Goal: Task Accomplishment & Management: Manage account settings

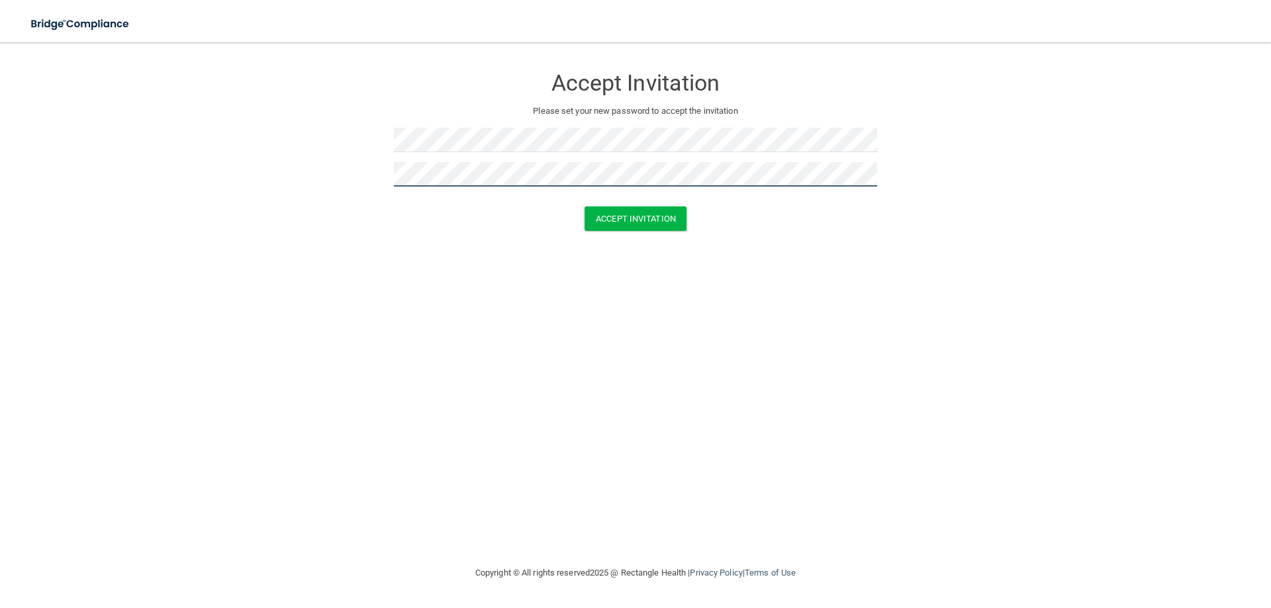
click at [585, 207] on button "Accept Invitation" at bounding box center [636, 219] width 102 height 24
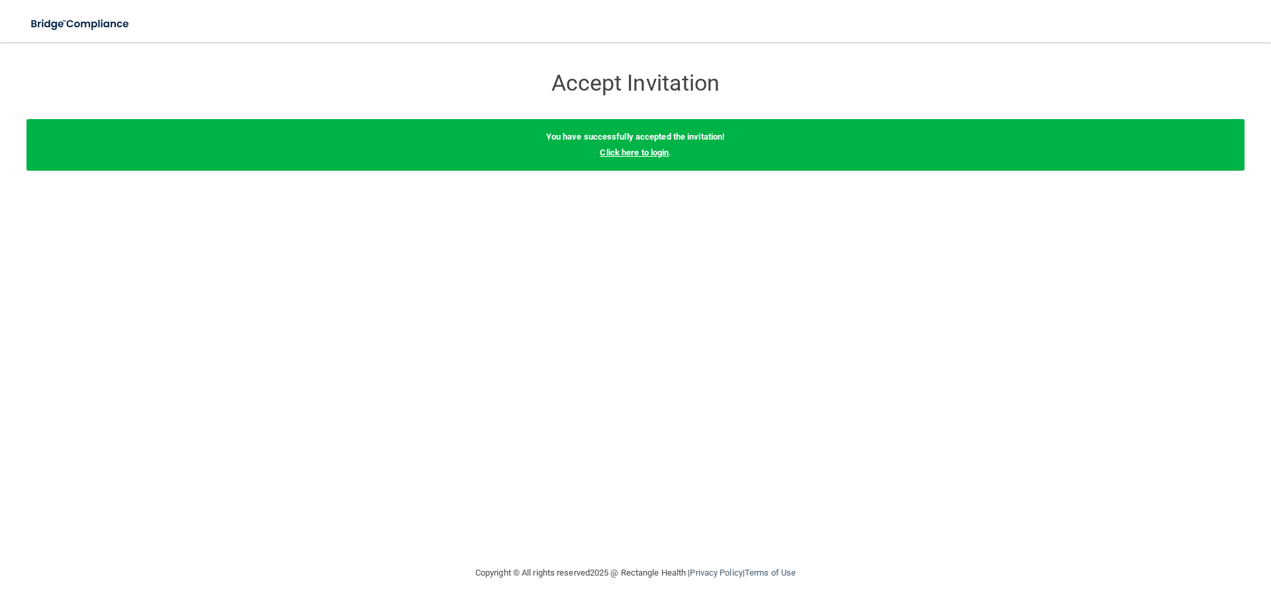
click at [626, 152] on link "Click here to login" at bounding box center [634, 153] width 69 height 10
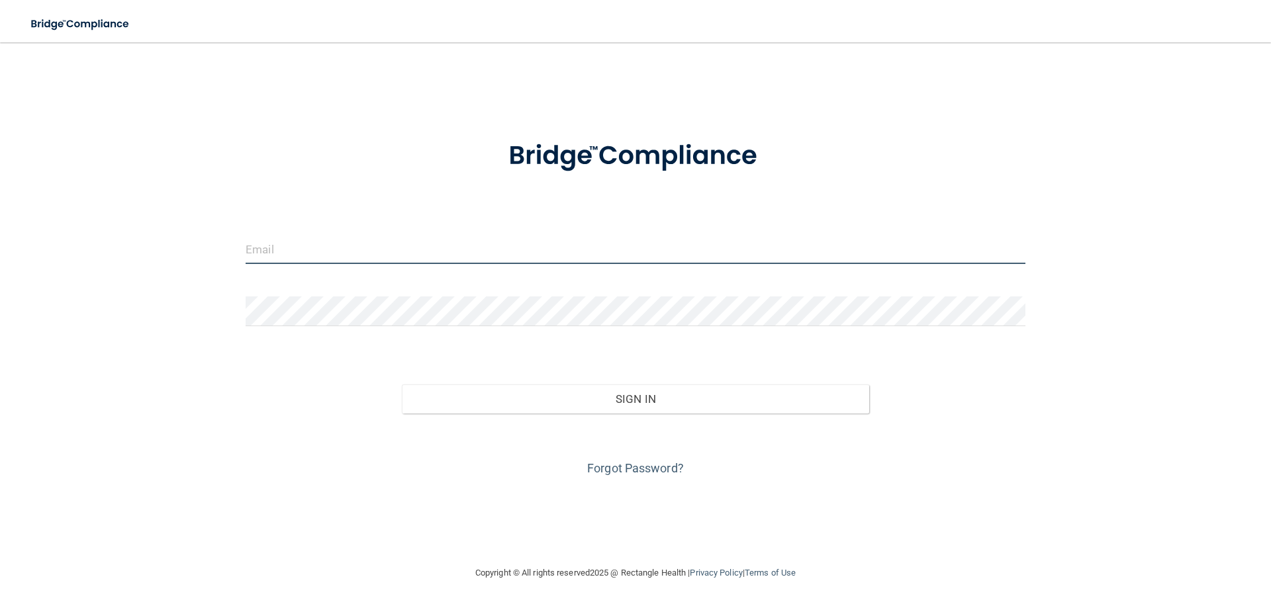
click at [281, 248] on input "email" at bounding box center [636, 249] width 780 height 30
type input "[EMAIL_ADDRESS][DOMAIN_NAME]"
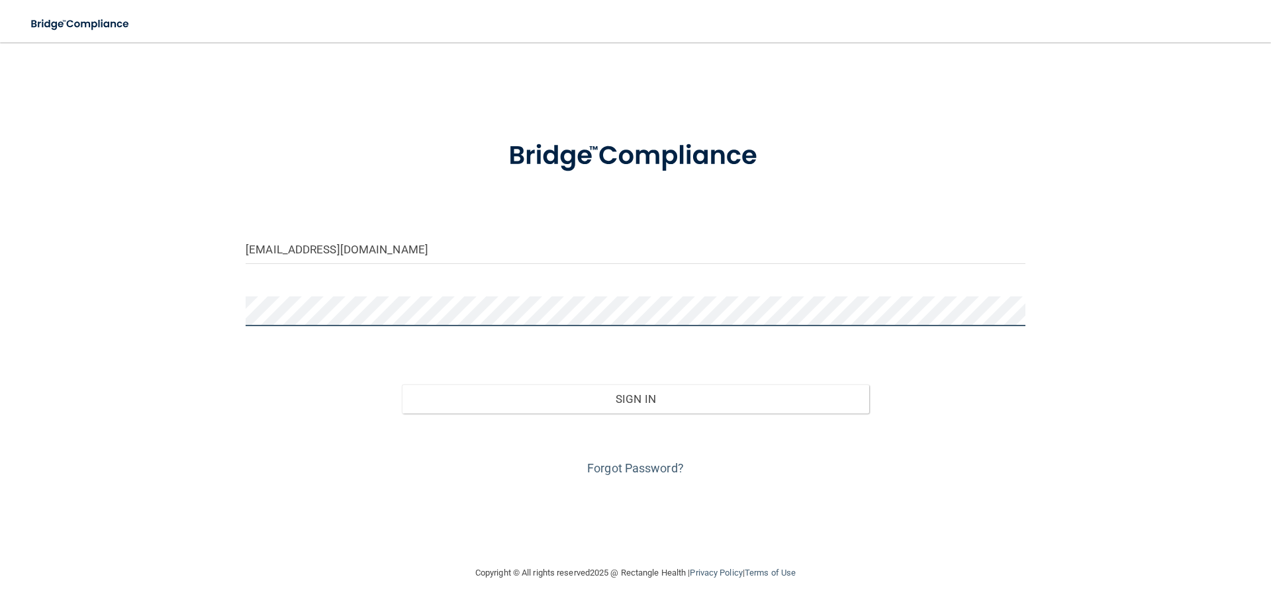
click at [402, 385] on button "Sign In" at bounding box center [636, 399] width 468 height 29
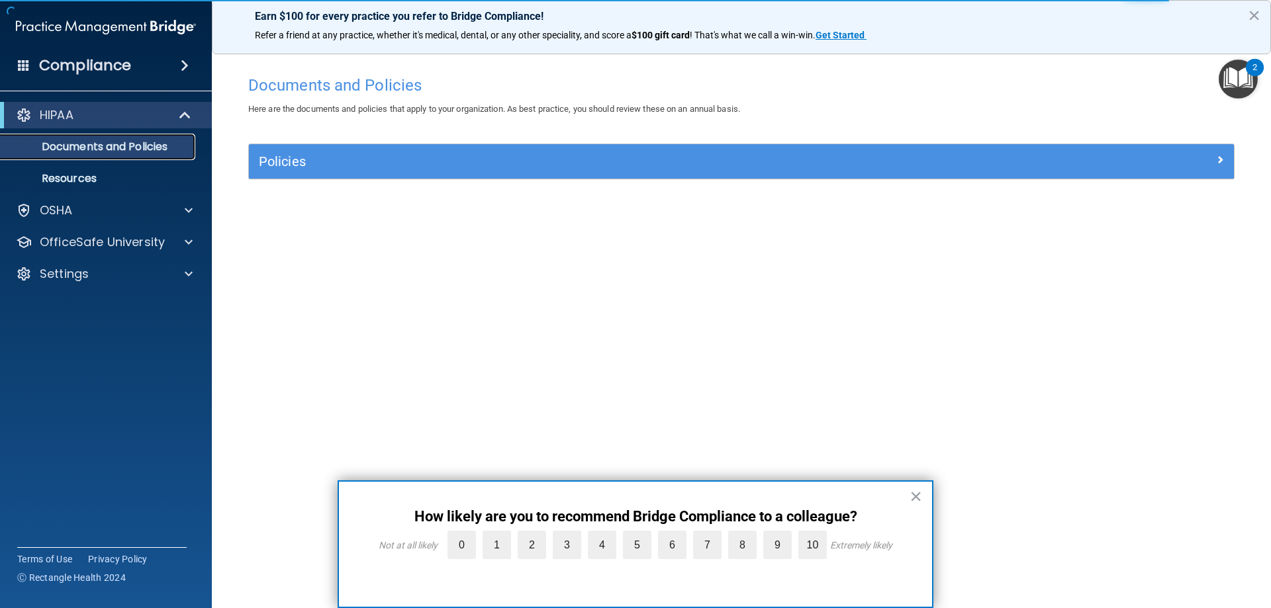
click at [109, 154] on p "Documents and Policies" at bounding box center [99, 146] width 181 height 13
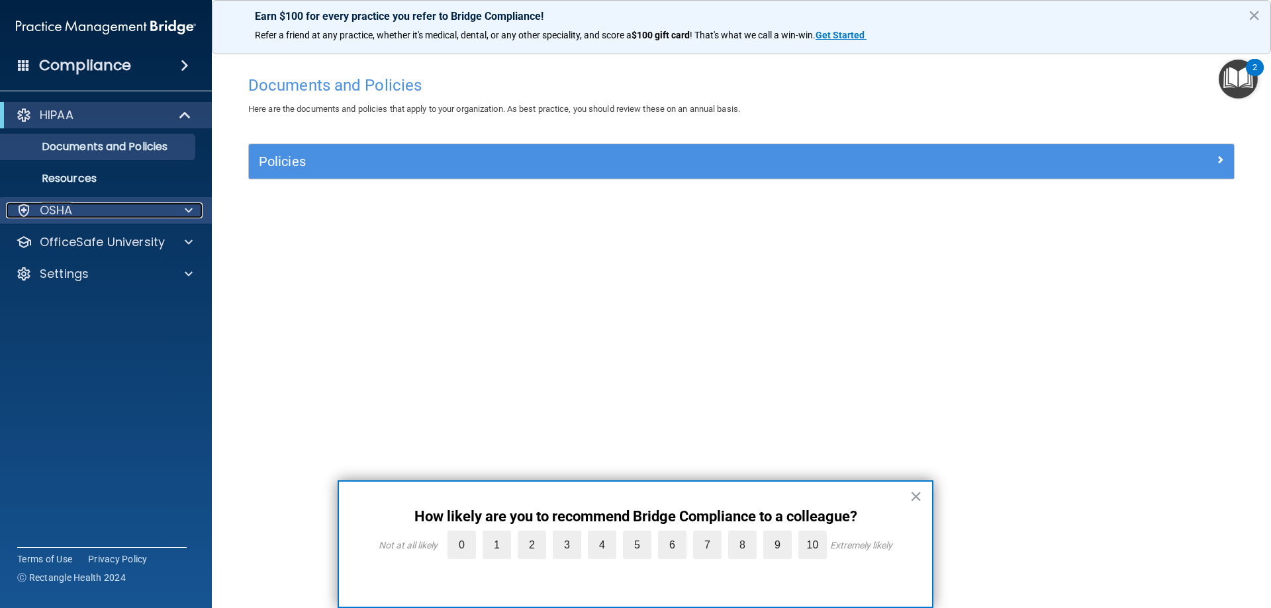
click at [80, 212] on div "OSHA" at bounding box center [88, 211] width 164 height 16
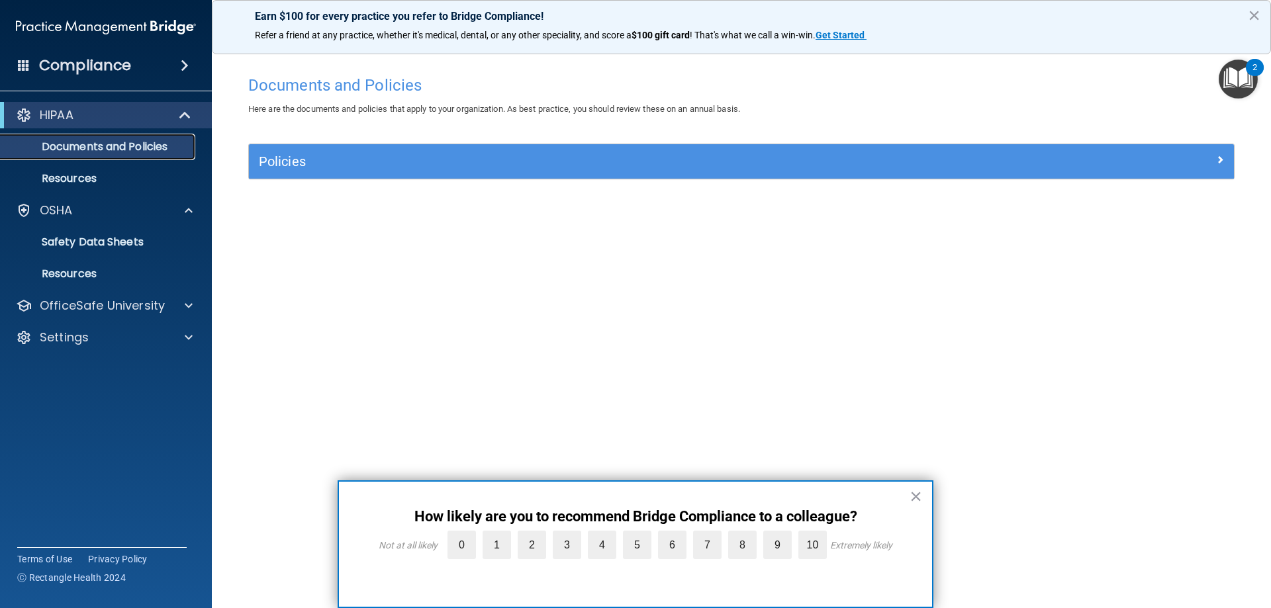
click at [99, 154] on p "Documents and Policies" at bounding box center [99, 146] width 181 height 13
click at [185, 64] on span at bounding box center [185, 66] width 8 height 16
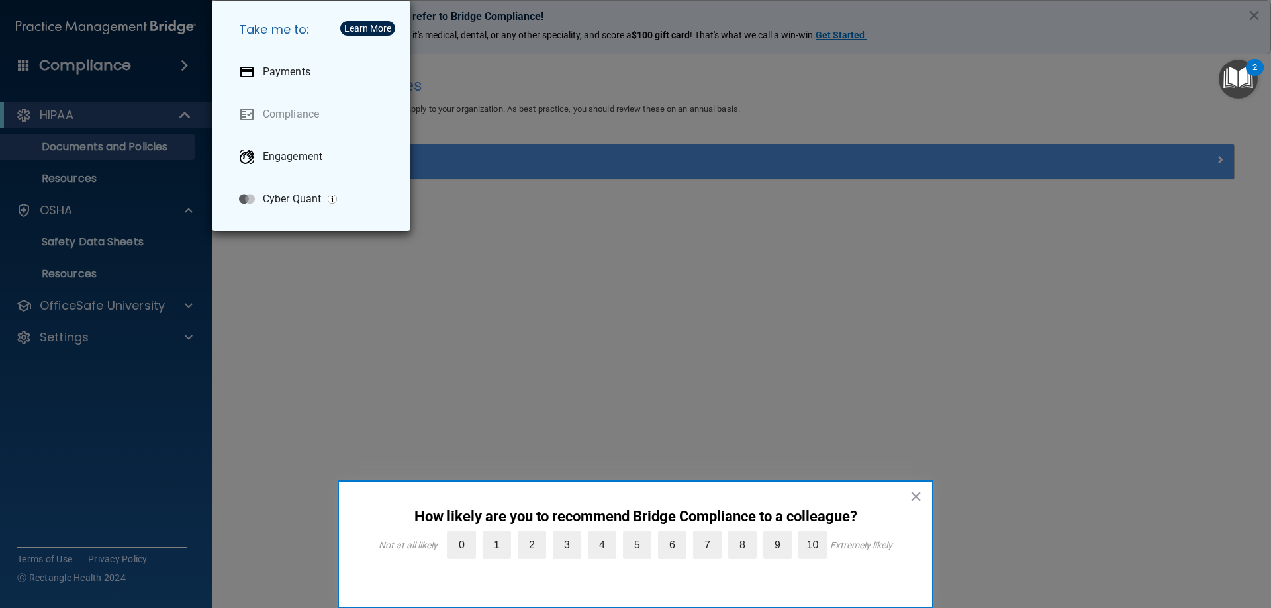
click at [323, 340] on div "Take me to: Payments Compliance Engagement Cyber Quant" at bounding box center [635, 304] width 1271 height 608
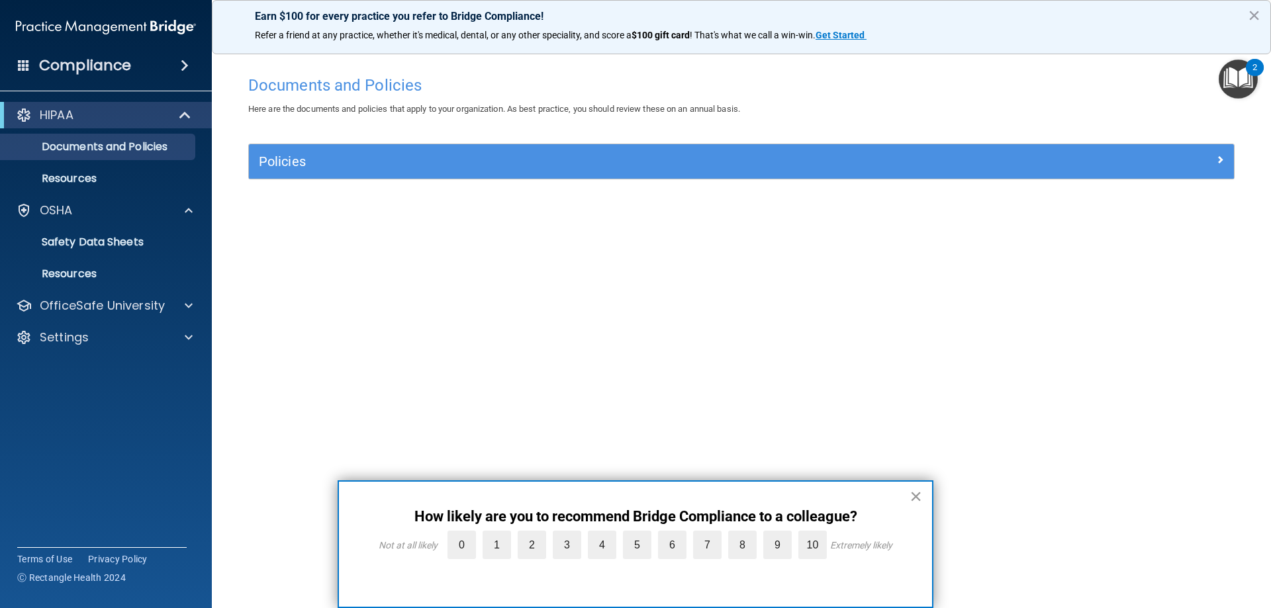
click at [914, 498] on button "×" at bounding box center [916, 496] width 13 height 21
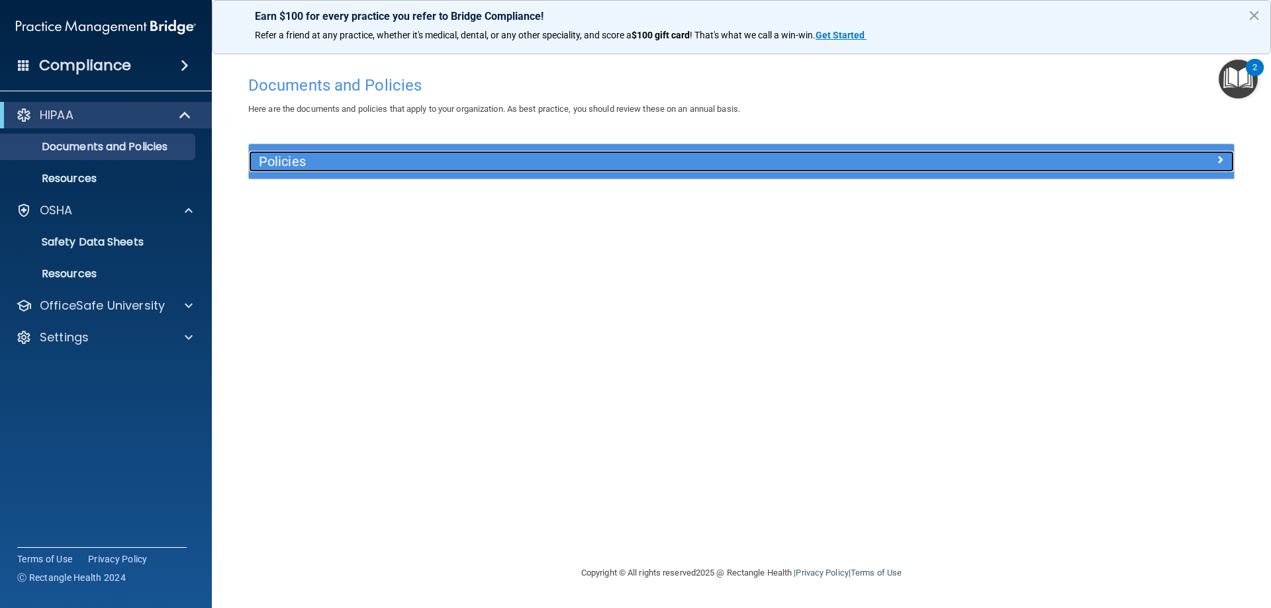
click at [318, 167] on h5 "Policies" at bounding box center [618, 161] width 719 height 15
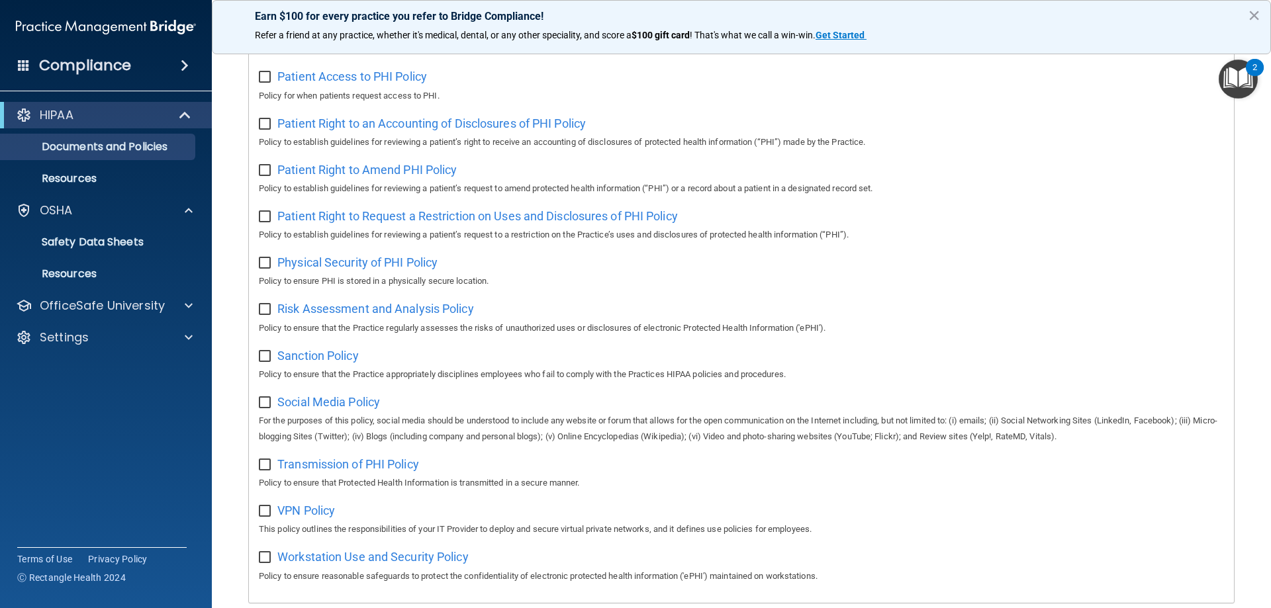
scroll to position [720, 0]
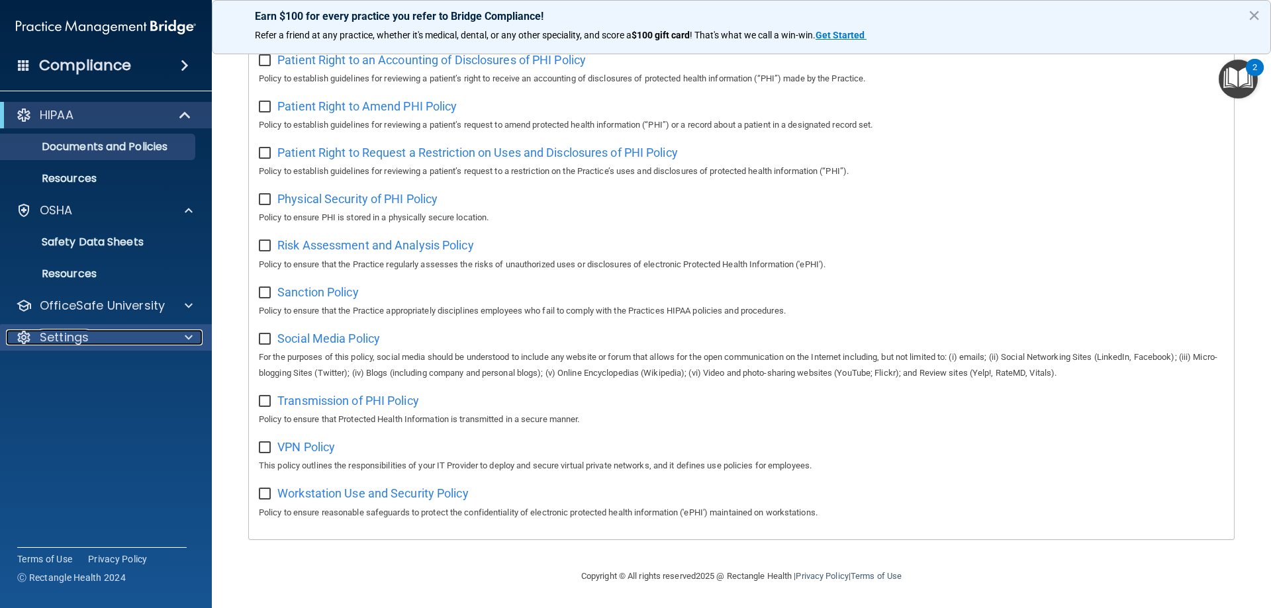
click at [101, 340] on div "Settings" at bounding box center [88, 338] width 164 height 16
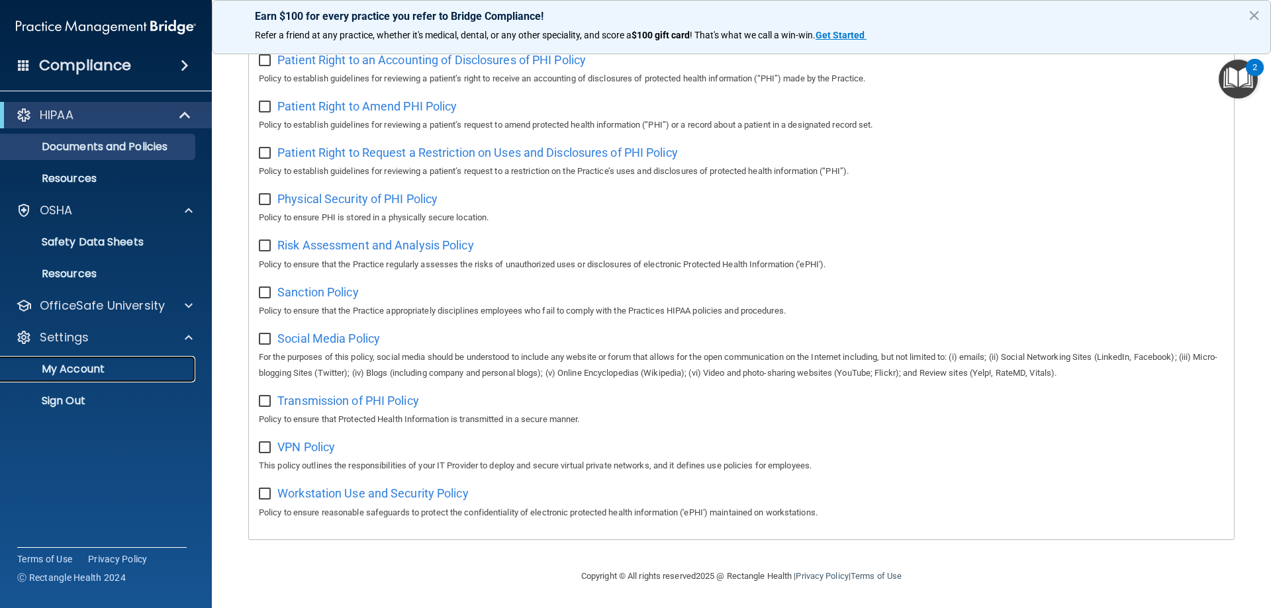
click at [91, 363] on p "My Account" at bounding box center [99, 369] width 181 height 13
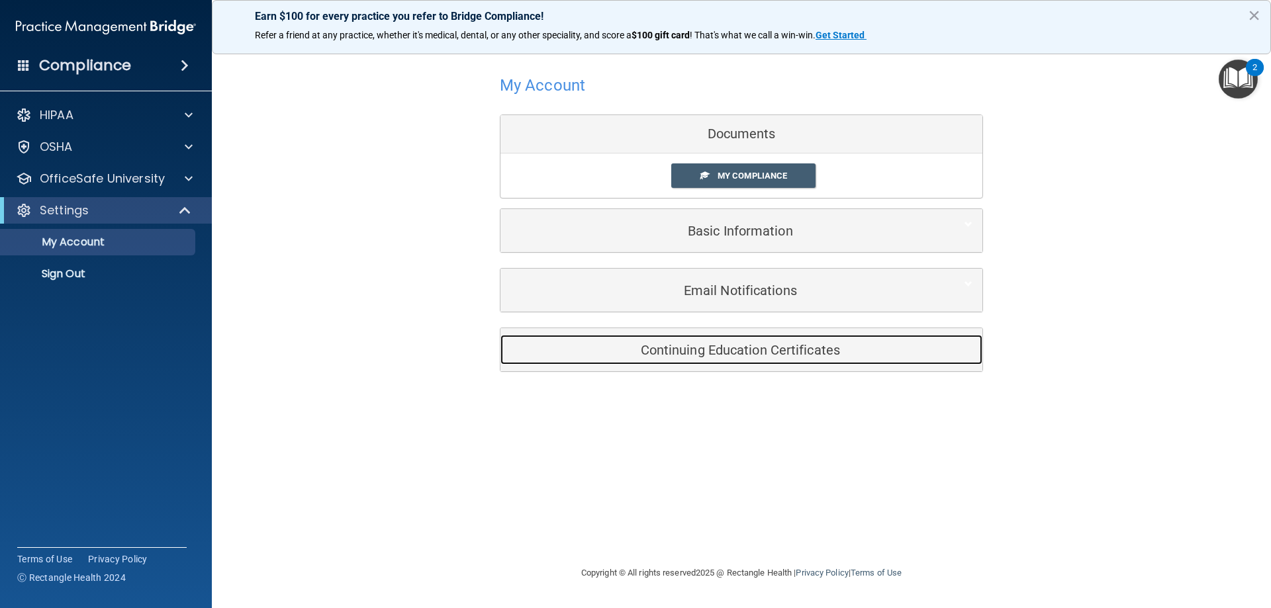
click at [721, 352] on h5 "Continuing Education Certificates" at bounding box center [721, 350] width 422 height 15
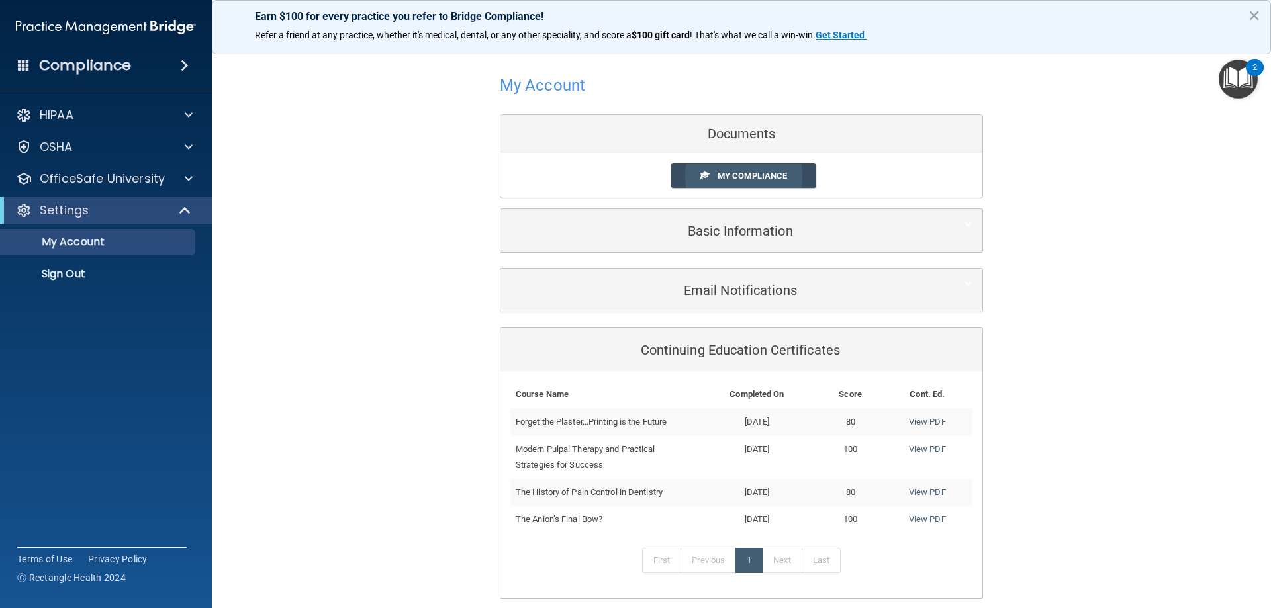
click at [755, 175] on span "My Compliance" at bounding box center [753, 176] width 70 height 10
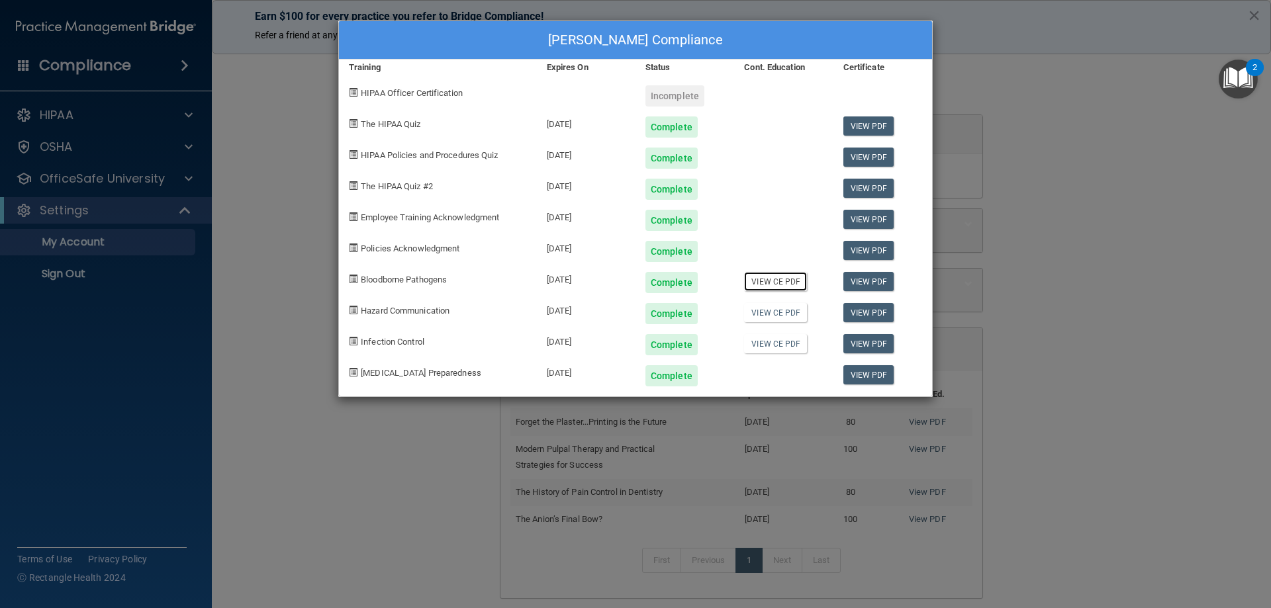
click at [777, 283] on link "View CE PDF" at bounding box center [775, 281] width 63 height 19
click at [783, 316] on link "View CE PDF" at bounding box center [775, 312] width 63 height 19
click at [773, 344] on link "View CE PDF" at bounding box center [775, 343] width 63 height 19
